Goal: Information Seeking & Learning: Compare options

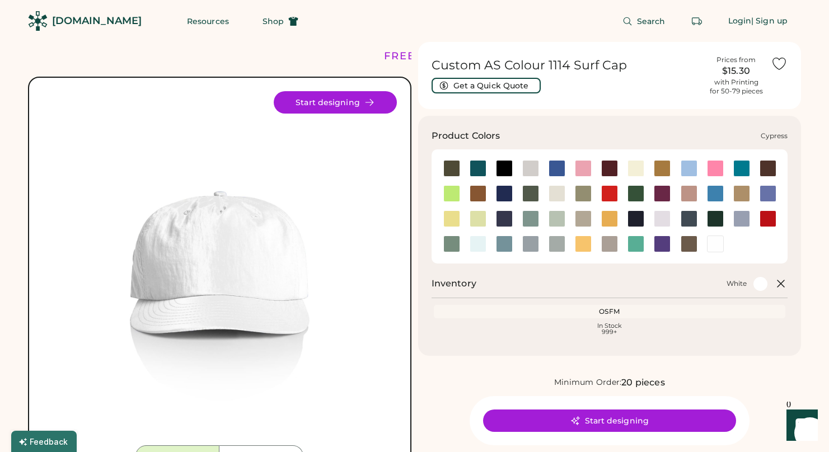
click at [527, 197] on div at bounding box center [531, 193] width 17 height 17
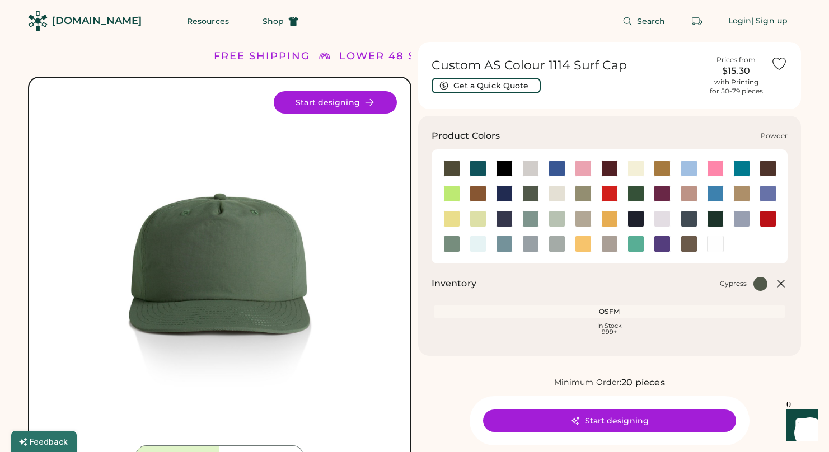
click at [739, 216] on div at bounding box center [742, 219] width 17 height 17
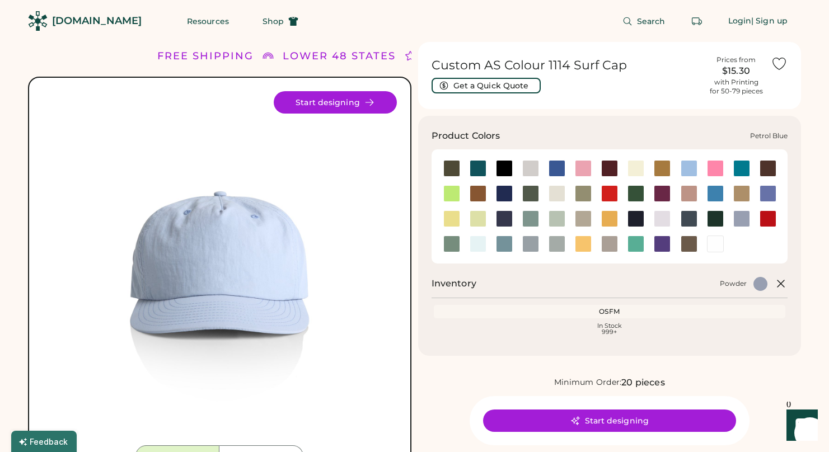
click at [682, 216] on div at bounding box center [689, 219] width 17 height 17
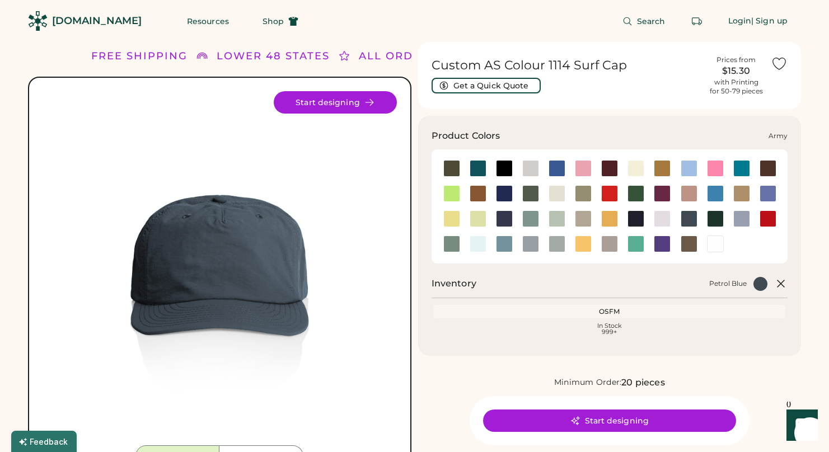
click at [445, 165] on div at bounding box center [452, 168] width 17 height 17
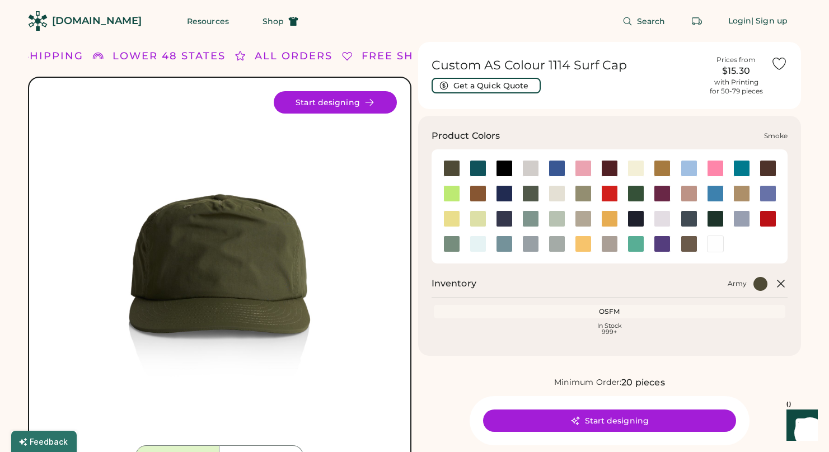
click at [540, 246] on div at bounding box center [530, 244] width 26 height 17
click at [533, 248] on div at bounding box center [531, 244] width 17 height 17
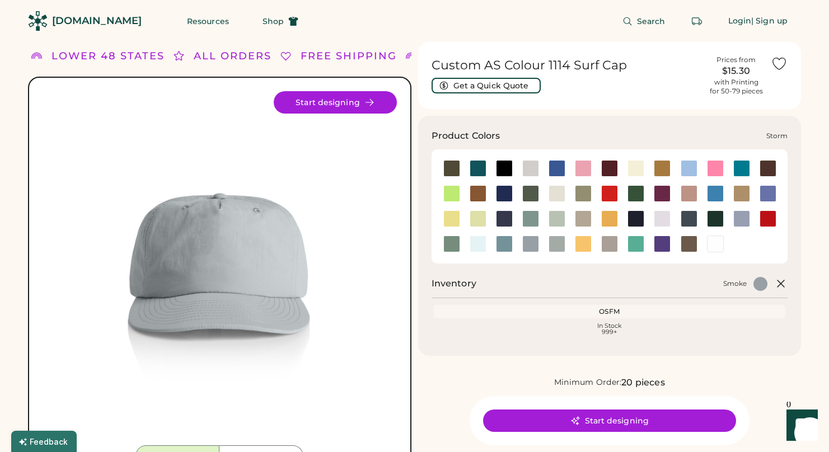
click at [561, 245] on div at bounding box center [557, 244] width 17 height 17
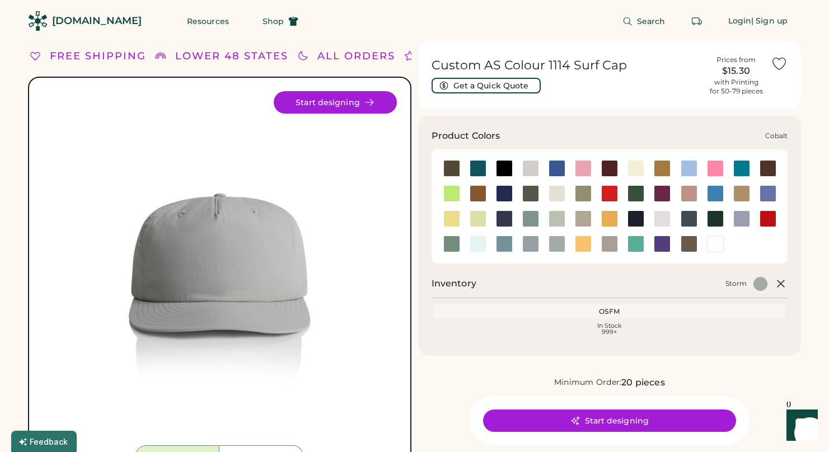
click at [503, 198] on div at bounding box center [504, 193] width 17 height 17
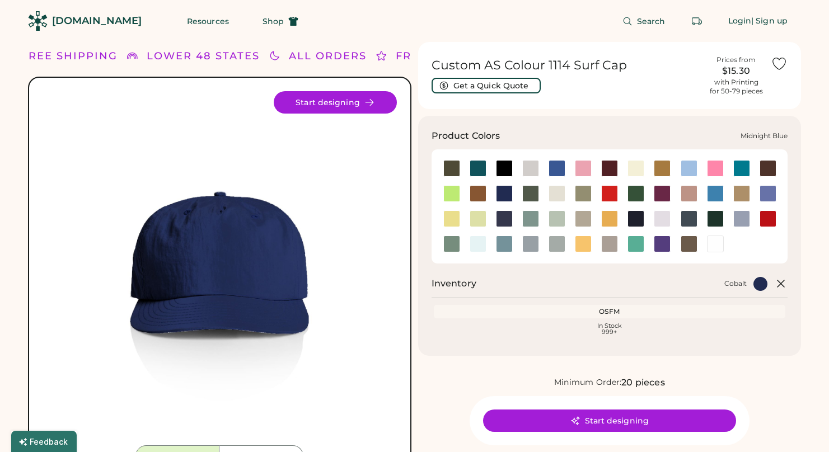
click at [502, 215] on div at bounding box center [504, 219] width 17 height 17
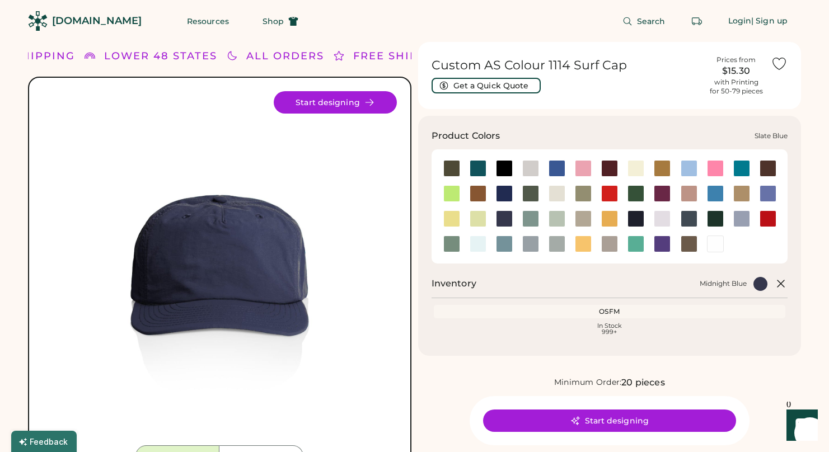
click at [501, 237] on div at bounding box center [504, 244] width 17 height 17
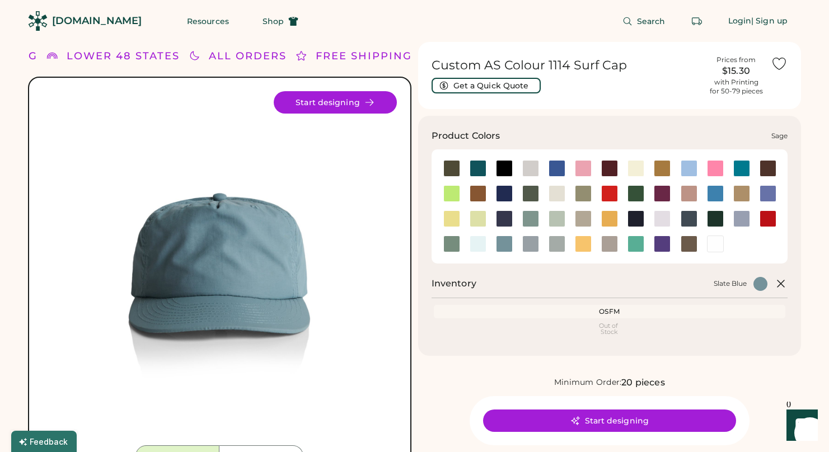
click at [446, 240] on div at bounding box center [452, 244] width 17 height 17
